Goal: Task Accomplishment & Management: Manage account settings

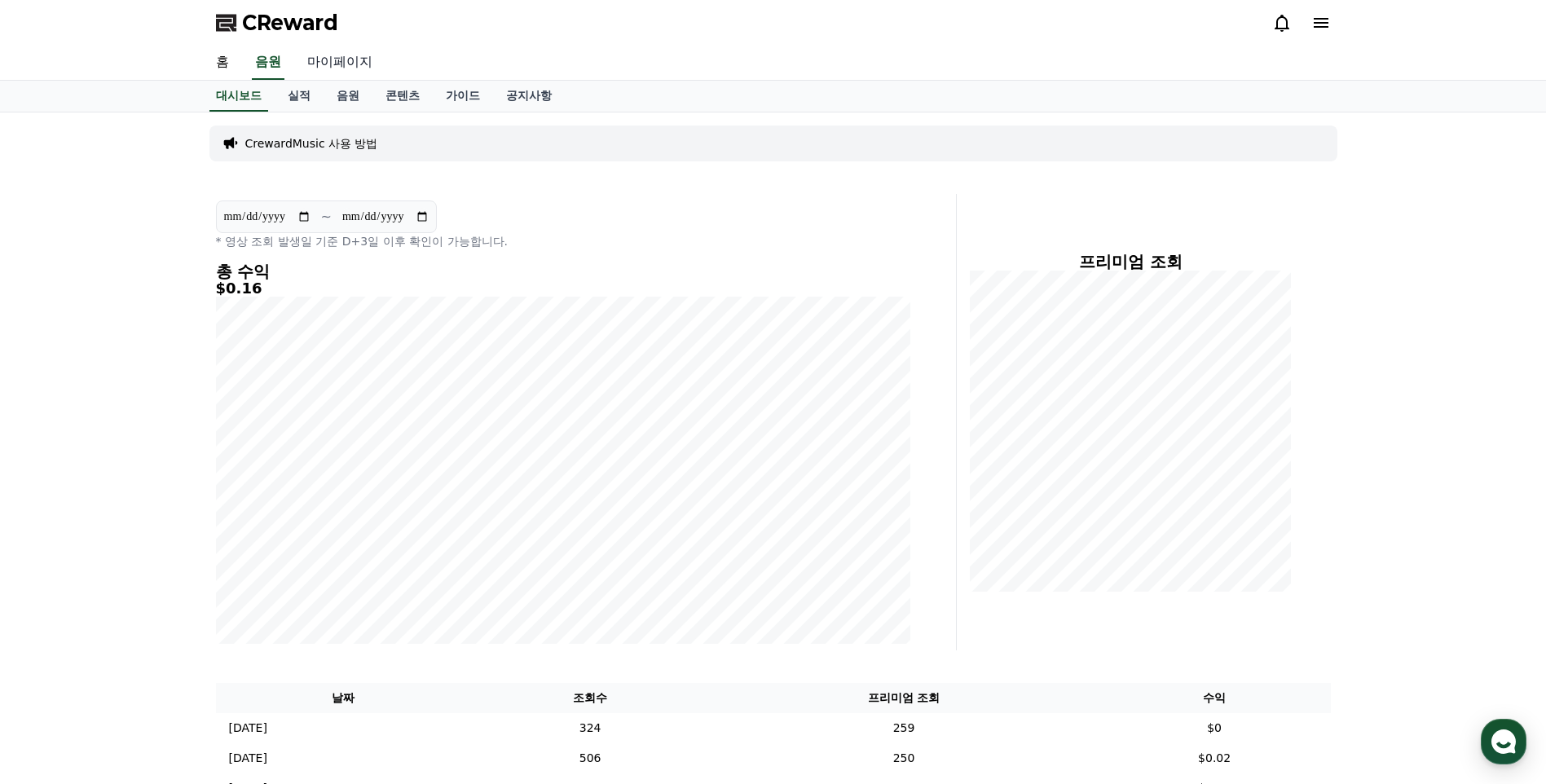
click at [365, 66] on link "마이페이지" at bounding box center [339, 62] width 92 height 34
select select "**********"
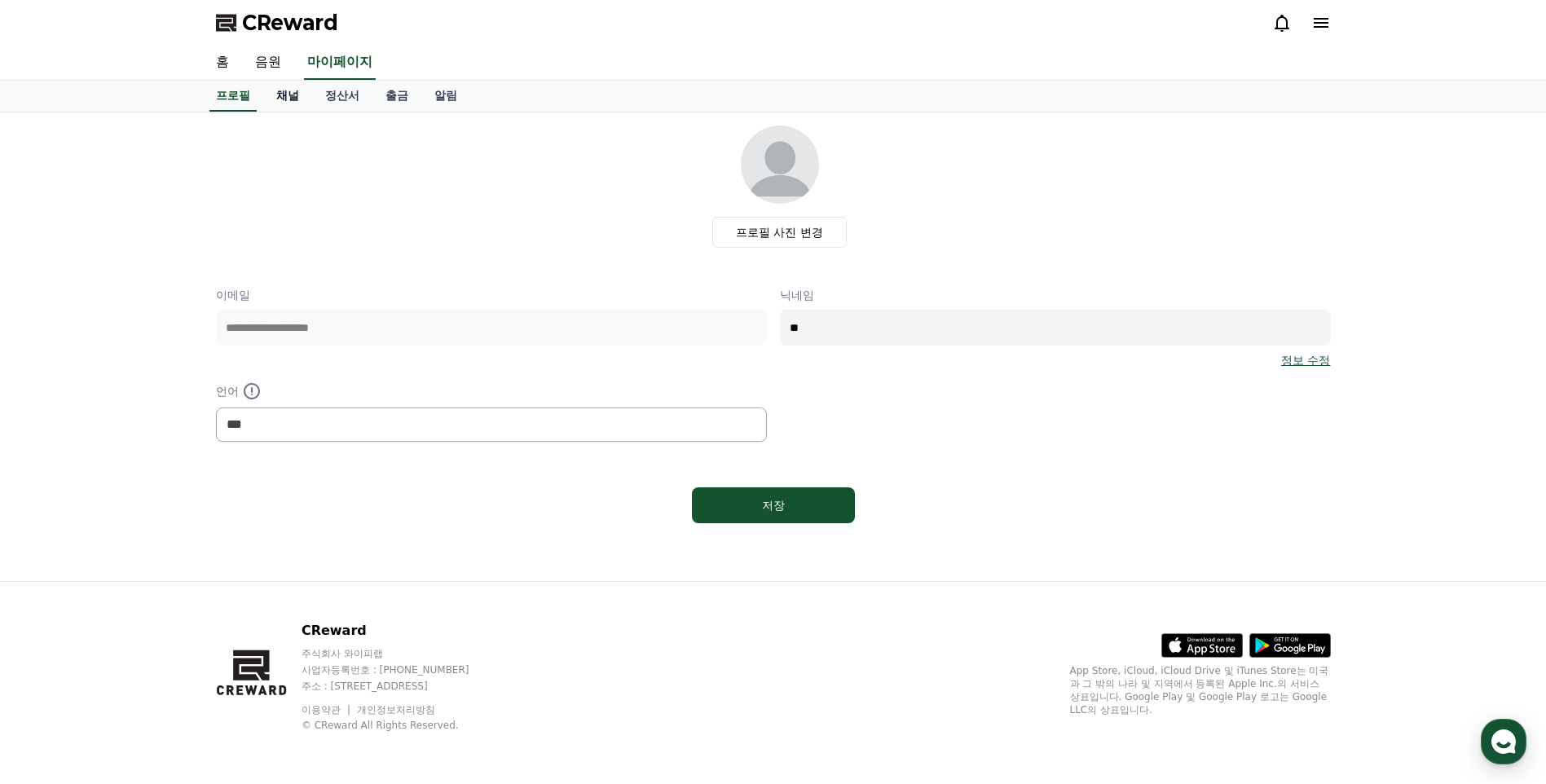
click at [290, 97] on link "채널" at bounding box center [287, 96] width 49 height 31
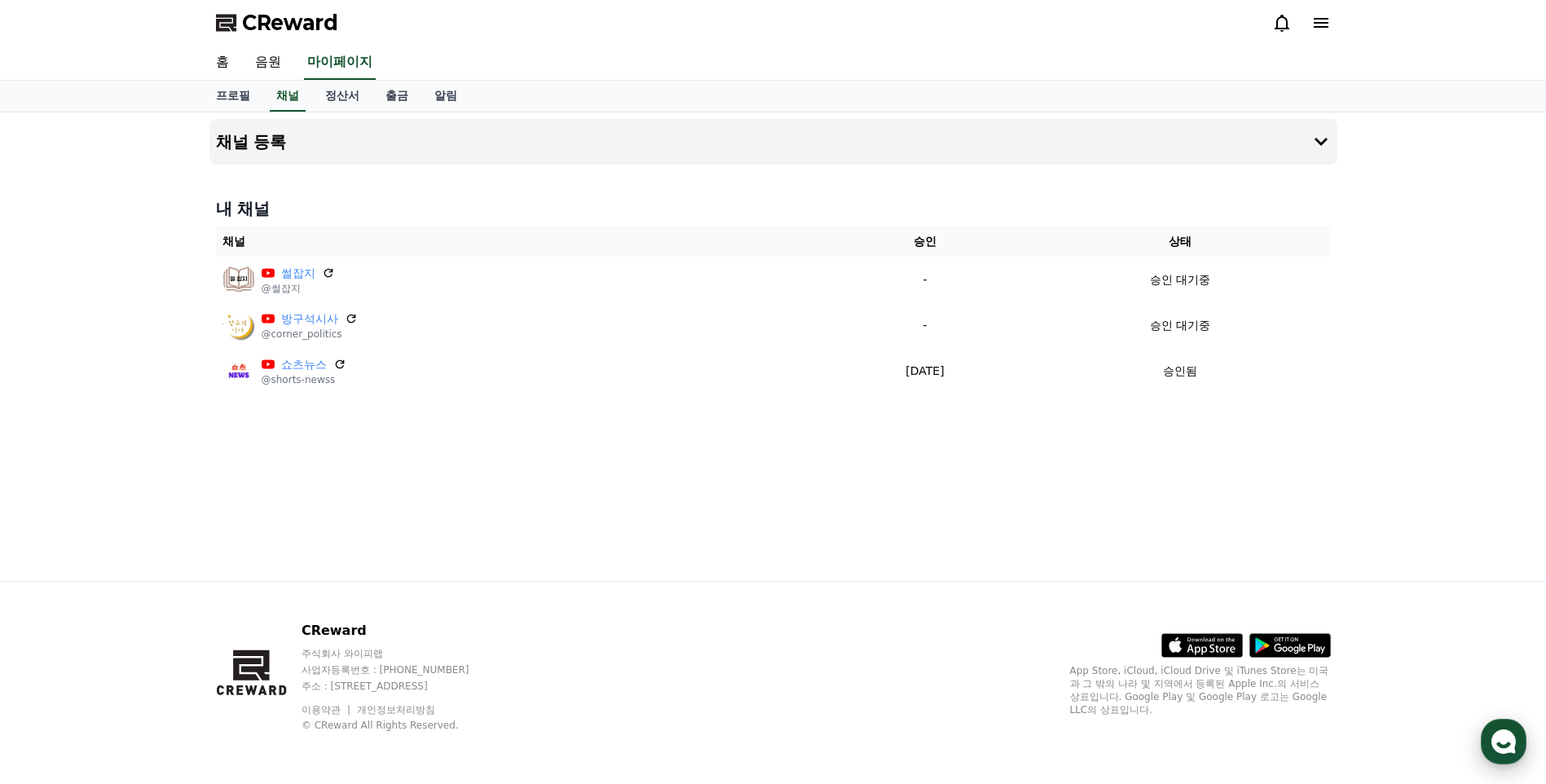
click at [1501, 743] on use "button" at bounding box center [1504, 741] width 24 height 24
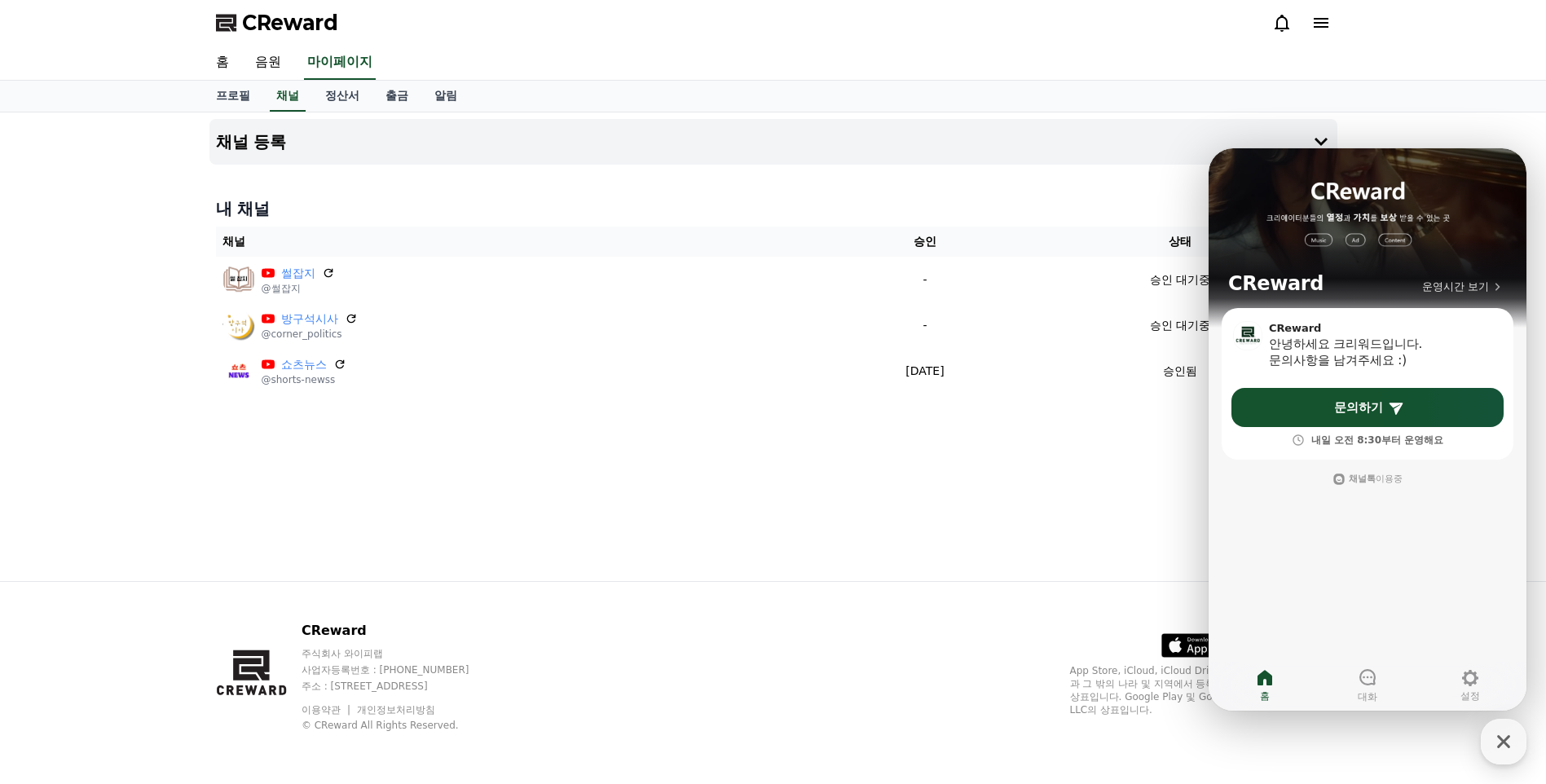
click at [1024, 527] on div "채널 등록 내 채널 채널 승인 상태 썰잡지 @썰잡지 - 승인 대기중 방구석시사 @corner_politics - 승인 대기중 쇼츠뉴스 @sho…" at bounding box center [773, 347] width 1141 height 469
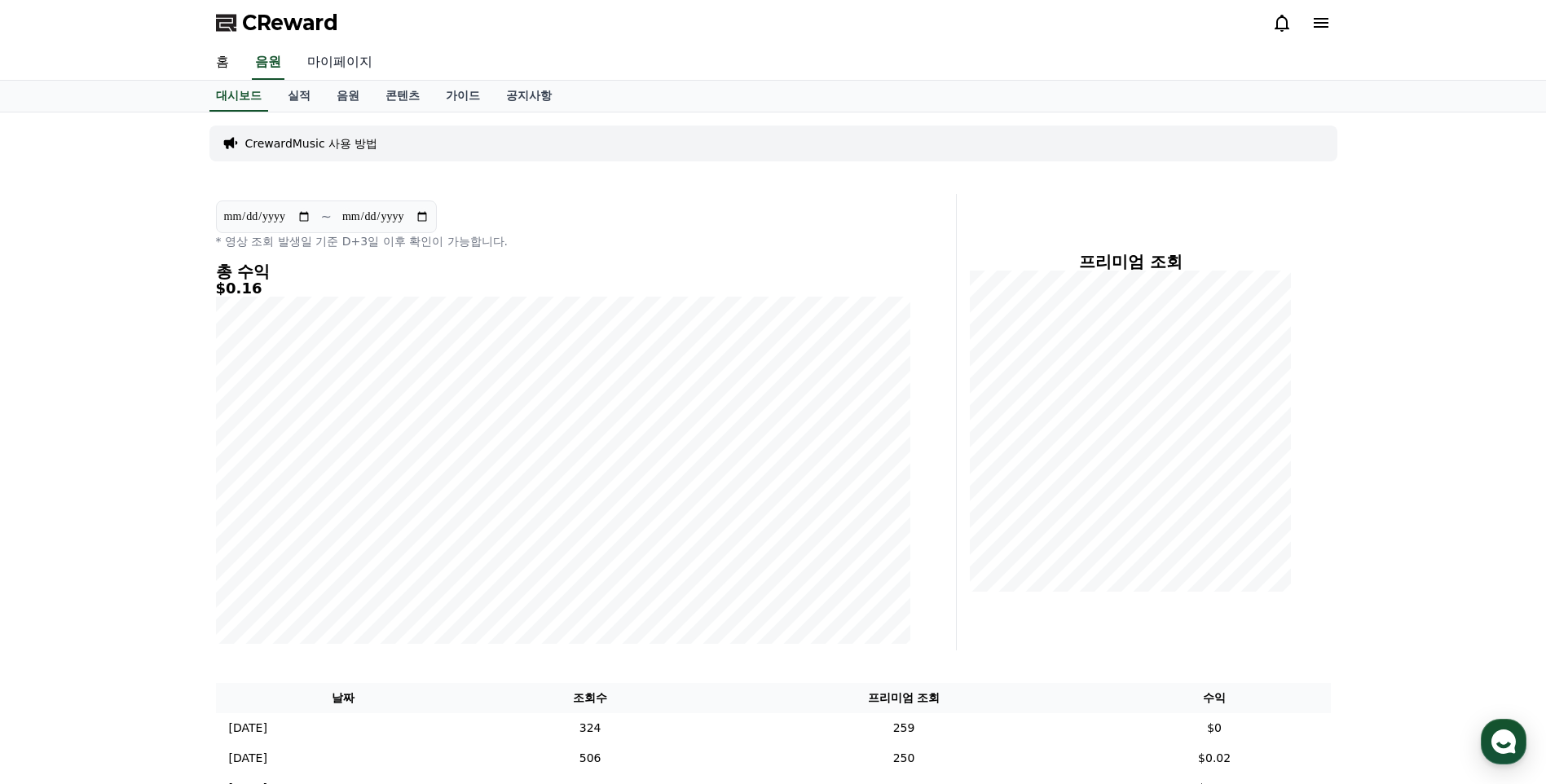
click at [338, 58] on link "마이페이지" at bounding box center [339, 62] width 92 height 34
select select "**********"
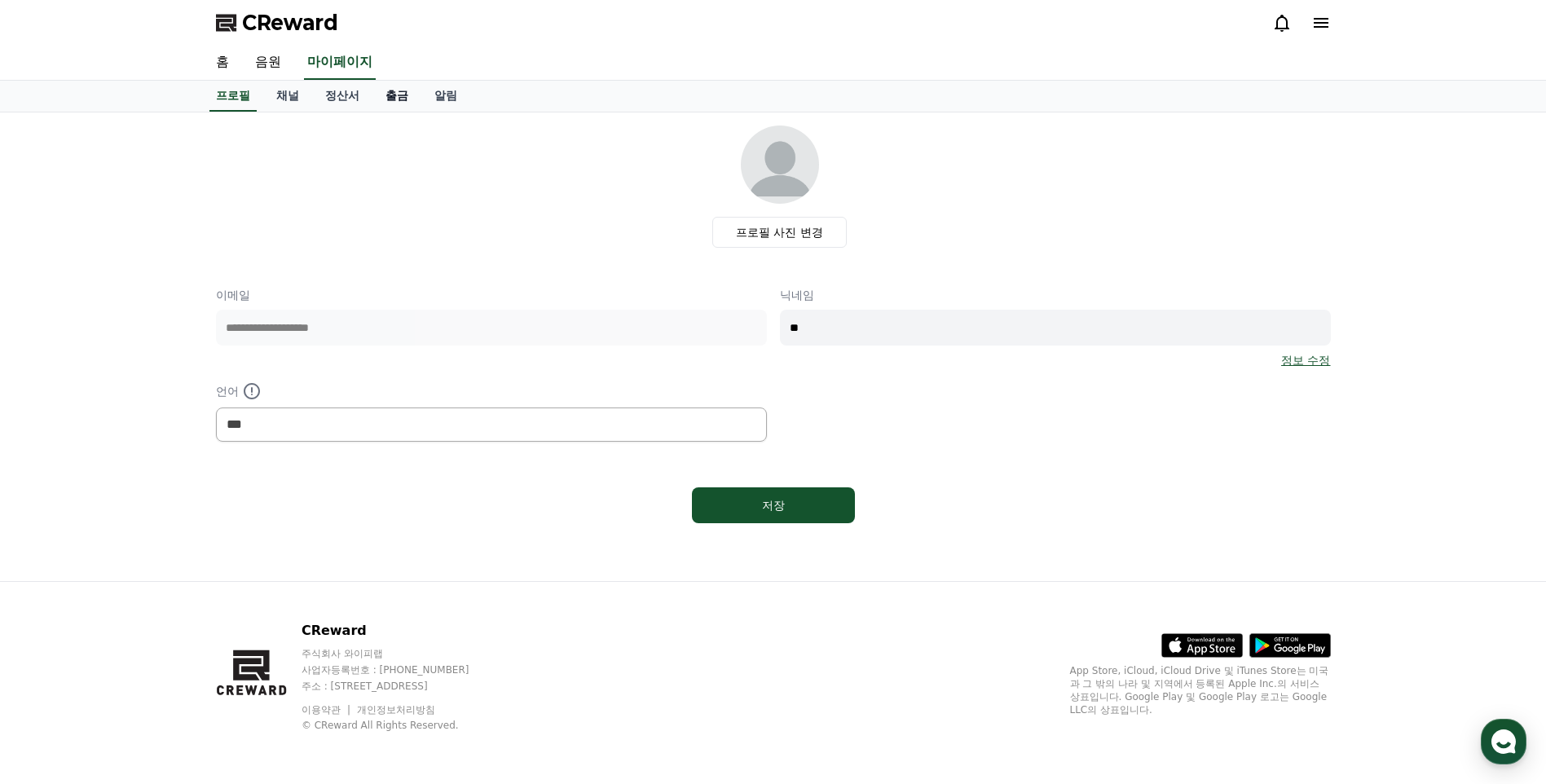
click at [395, 96] on link "출금" at bounding box center [396, 96] width 49 height 31
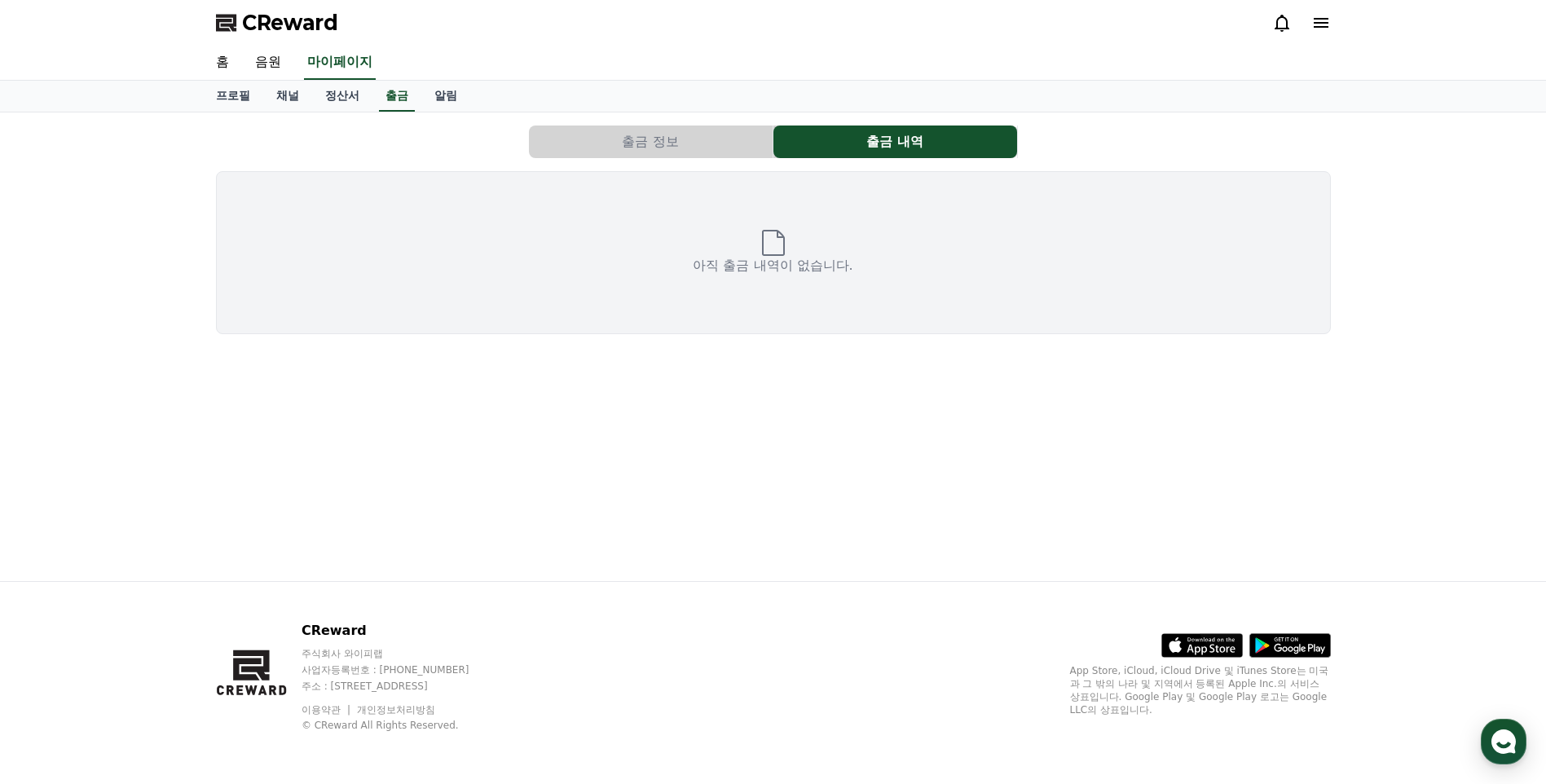
click at [669, 142] on button "출금 정보" at bounding box center [651, 142] width 244 height 33
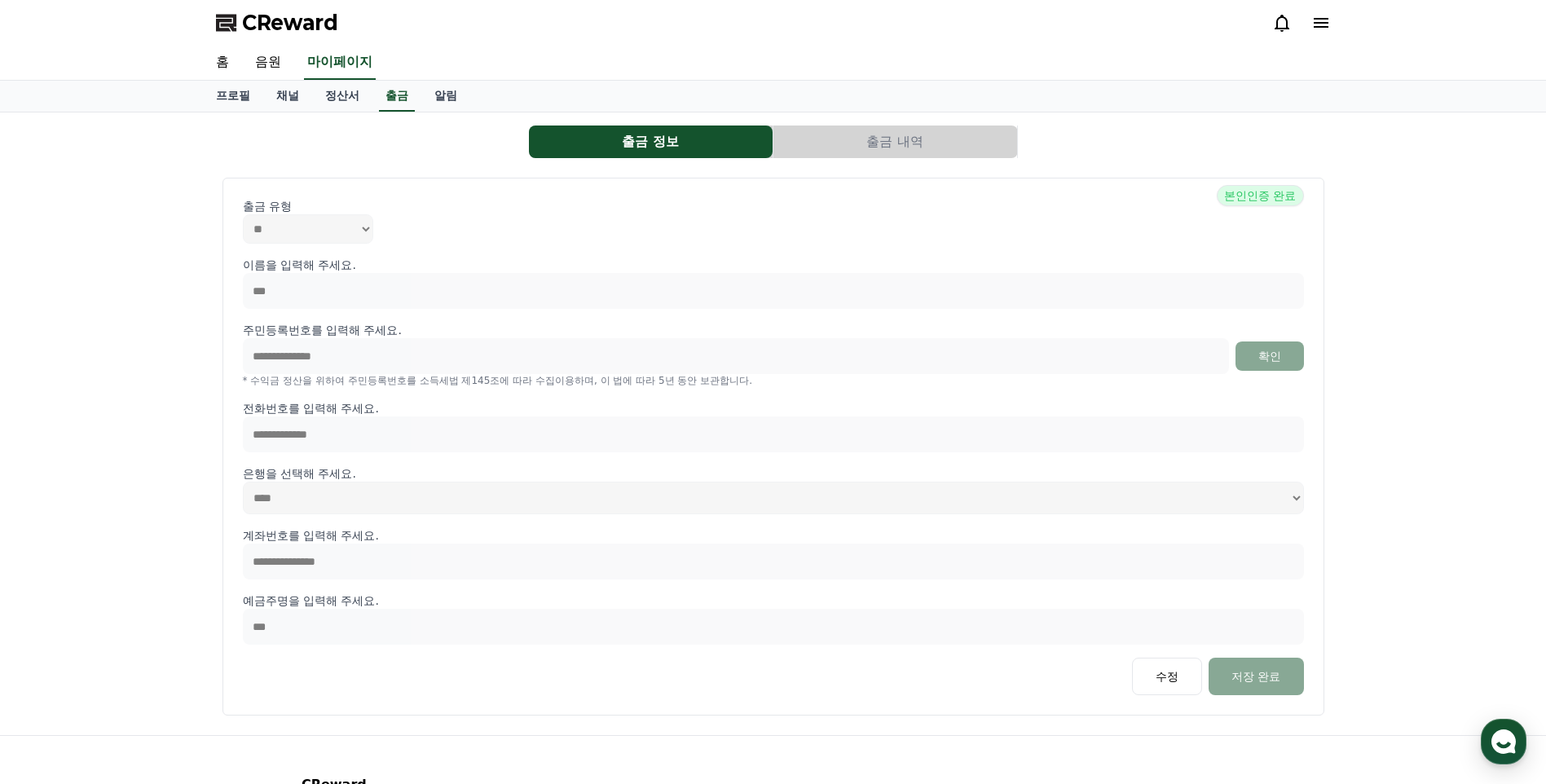
click at [913, 136] on button "출금 내역" at bounding box center [895, 142] width 244 height 33
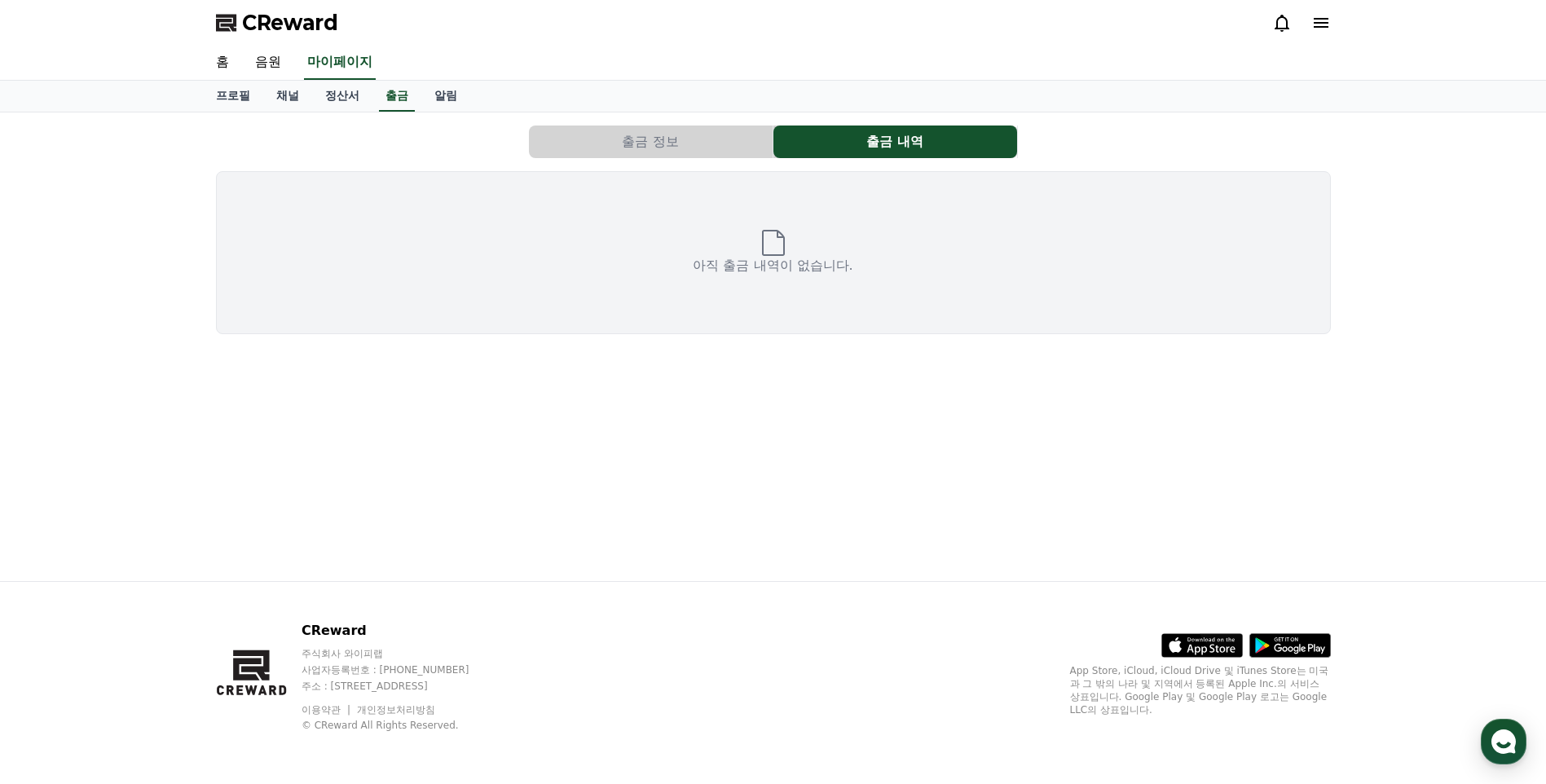
click at [724, 140] on button "출금 정보" at bounding box center [651, 142] width 244 height 33
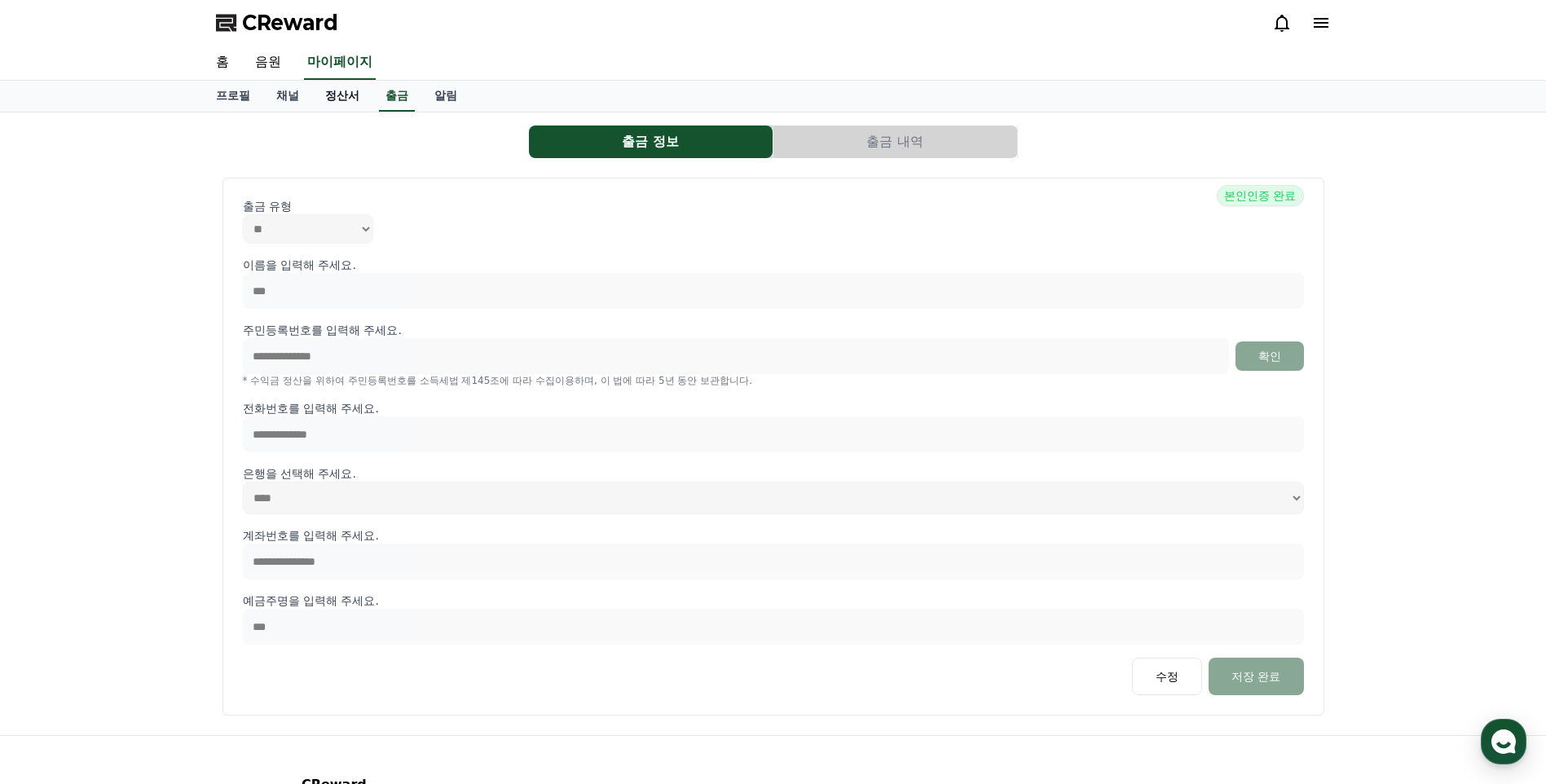
click at [349, 97] on link "정산서" at bounding box center [342, 96] width 61 height 31
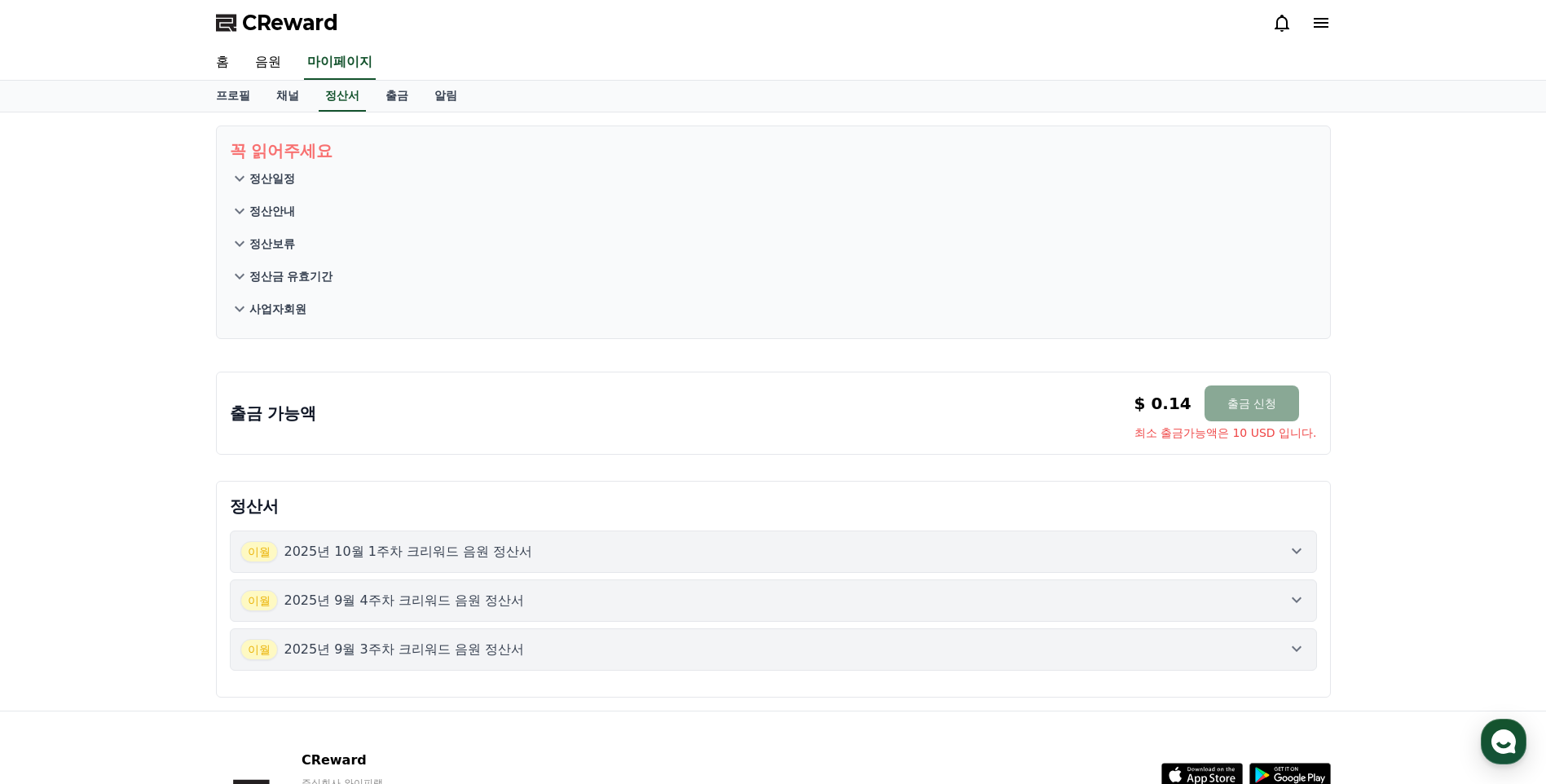
click at [240, 178] on icon at bounding box center [239, 179] width 10 height 6
